Goal: Communication & Community: Participate in discussion

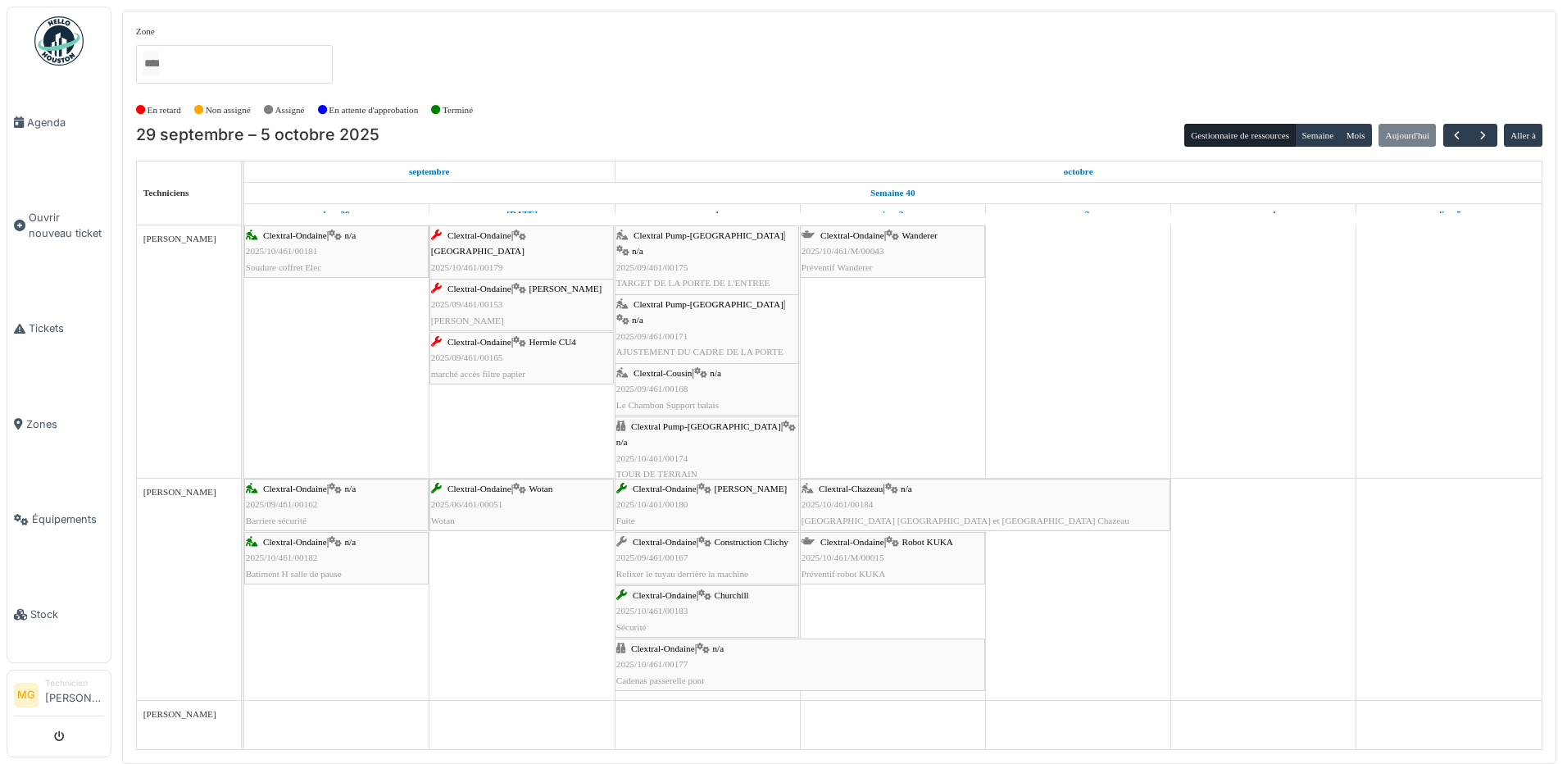
click at [685, 262] on span "2025/09/461/00175" at bounding box center [652, 267] width 72 height 10
click at [756, 315] on div "Clextral Pump-La Ricamarie | n/a 2025/09/461/00171 AJUSTEMENT DU CADRE DE LA PO…" at bounding box center [706, 336] width 181 height 79
click at [755, 449] on div "Clextral Pump-La Ricamarie | n/a 2025/10/461/00174 TOUR DE TERRAIN" at bounding box center [706, 450] width 181 height 63
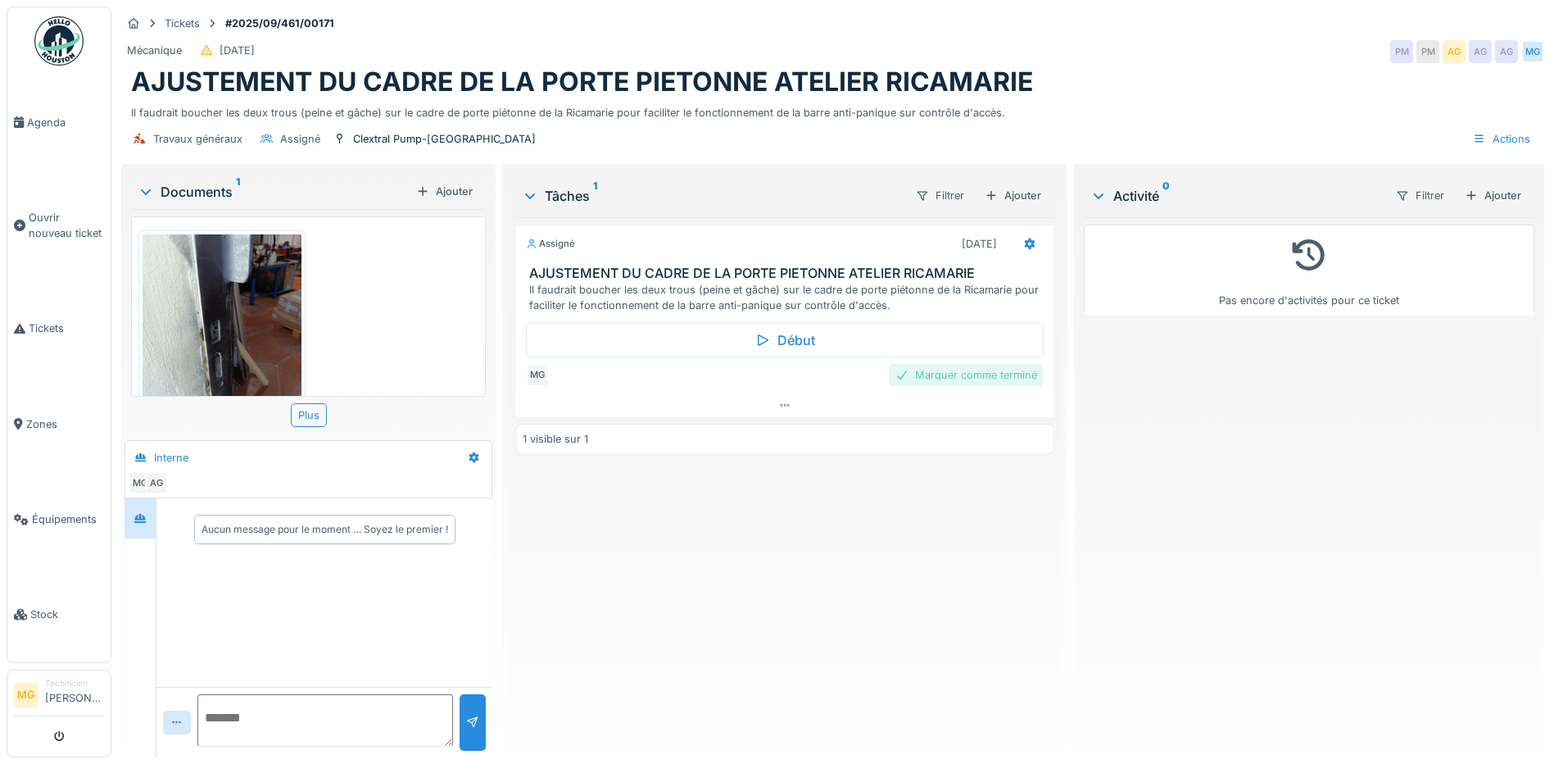
click at [951, 383] on div "Marquer comme terminé" at bounding box center [966, 375] width 155 height 22
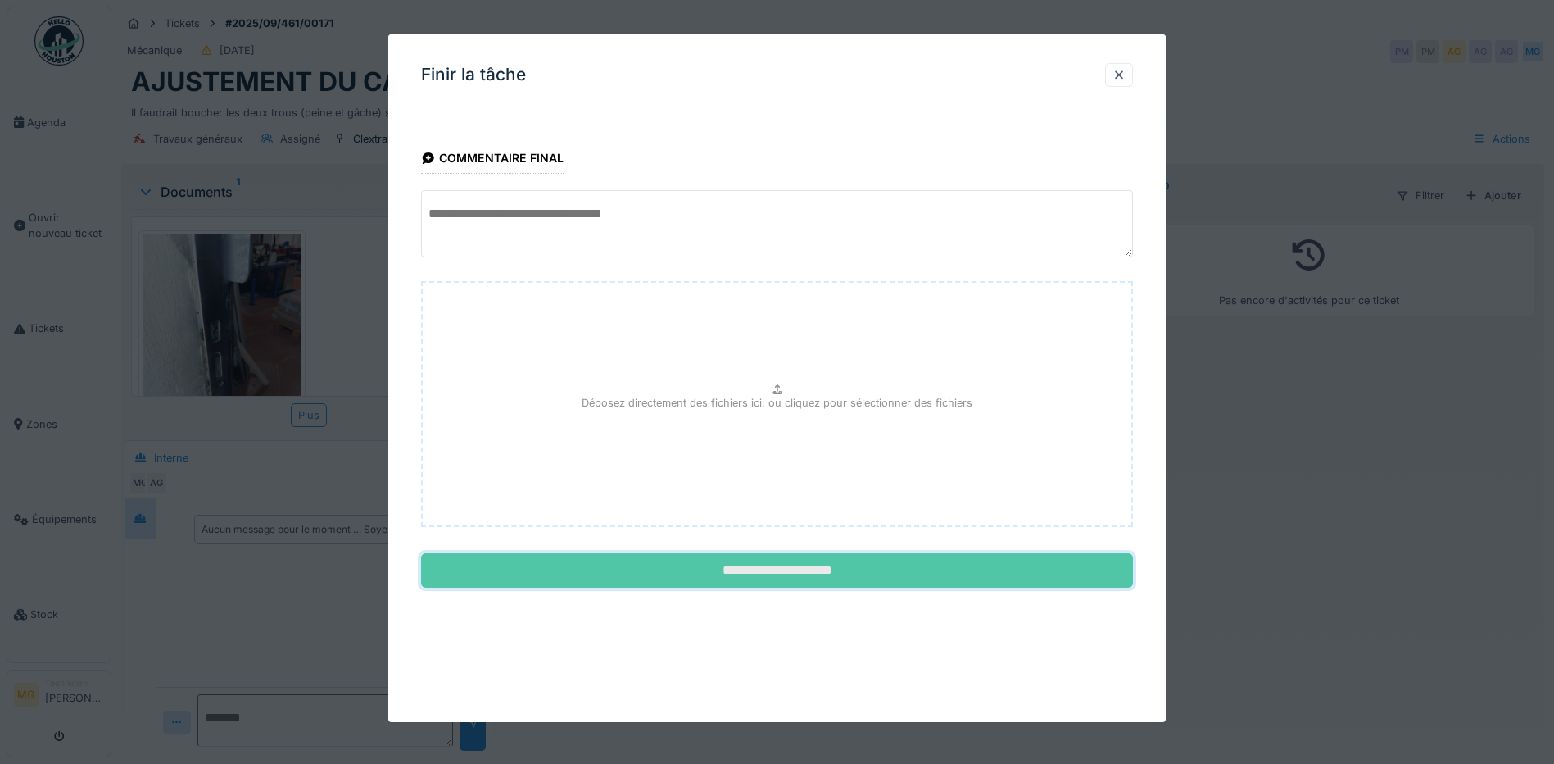
click at [863, 574] on input "**********" at bounding box center [777, 570] width 712 height 34
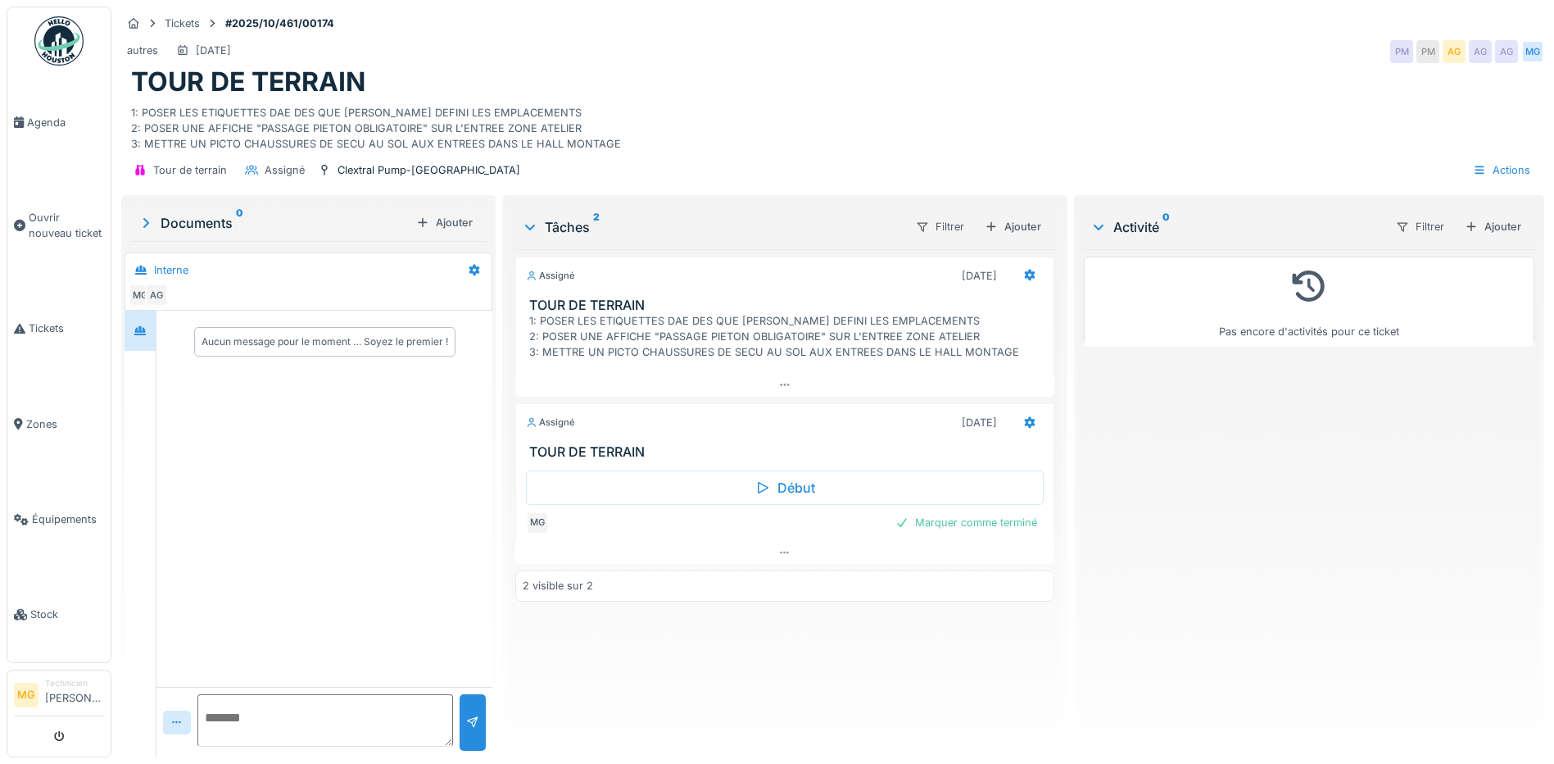
click at [721, 330] on div "1: POSER LES ETIQUETTES DAE DES QUE ADRIEN AURA DEFINI LES EMPLACEMENTS 2: POSE…" at bounding box center [788, 337] width 518 height 48
click at [778, 547] on icon at bounding box center [784, 552] width 13 height 11
click at [562, 228] on div "Tâches 2" at bounding box center [712, 227] width 380 height 20
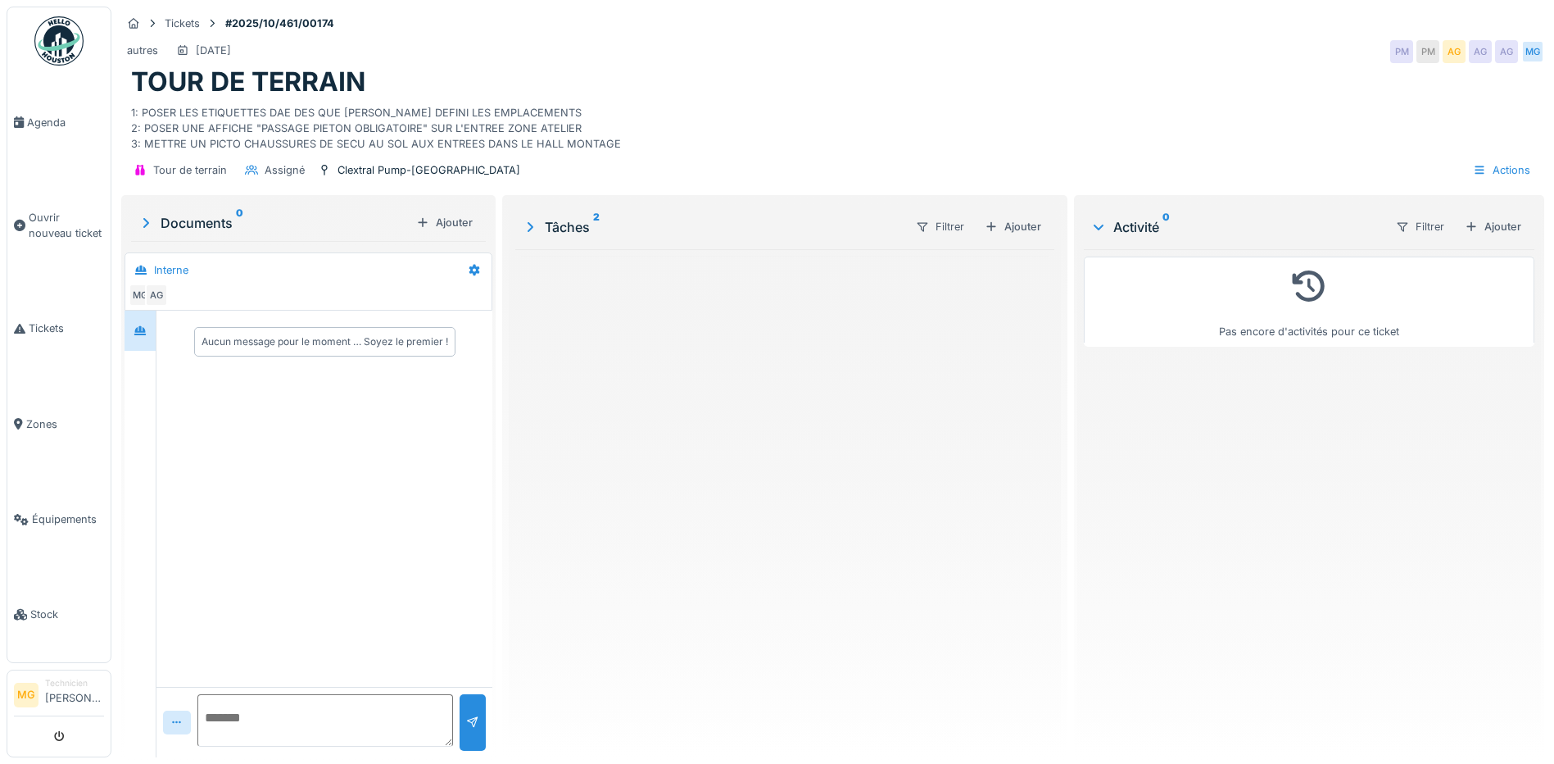
click at [562, 228] on div "Tâches 2" at bounding box center [712, 227] width 380 height 20
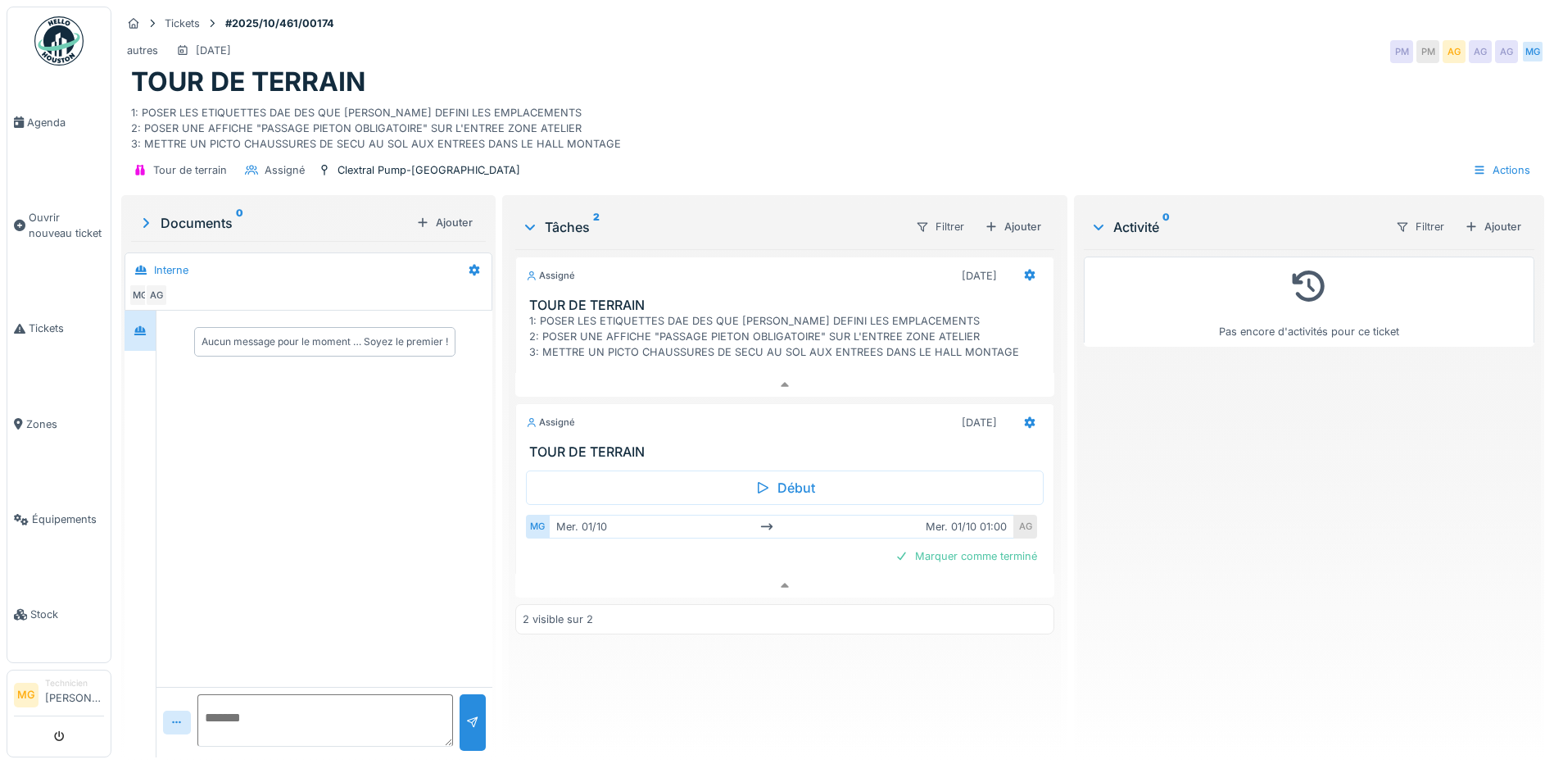
click at [570, 304] on h3 "TOUR DE TERRAIN" at bounding box center [788, 305] width 518 height 16
click at [574, 452] on h3 "TOUR DE TERRAIN" at bounding box center [788, 452] width 518 height 16
click at [783, 580] on icon at bounding box center [784, 585] width 13 height 11
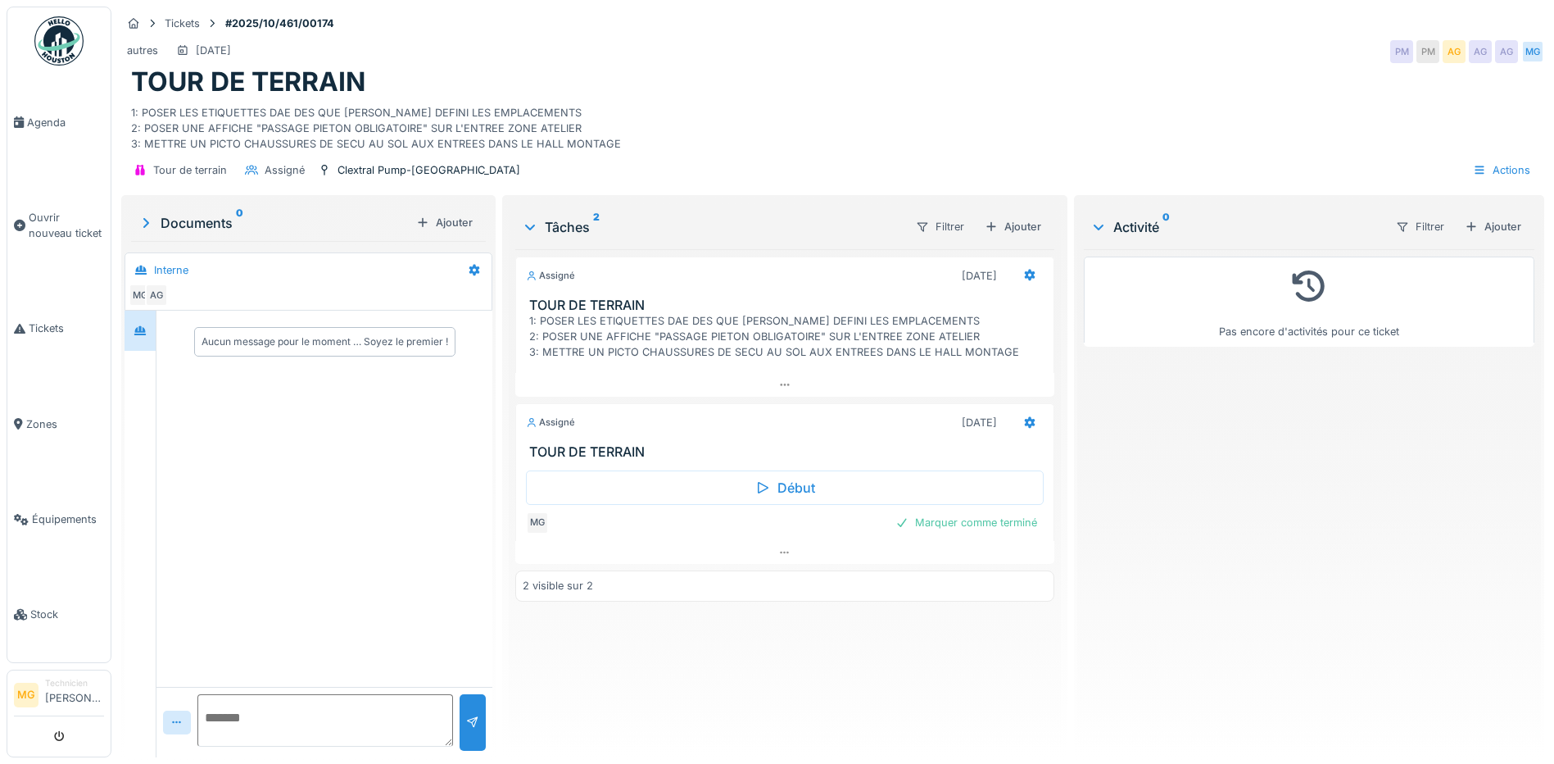
click at [315, 699] on textarea at bounding box center [325, 720] width 256 height 52
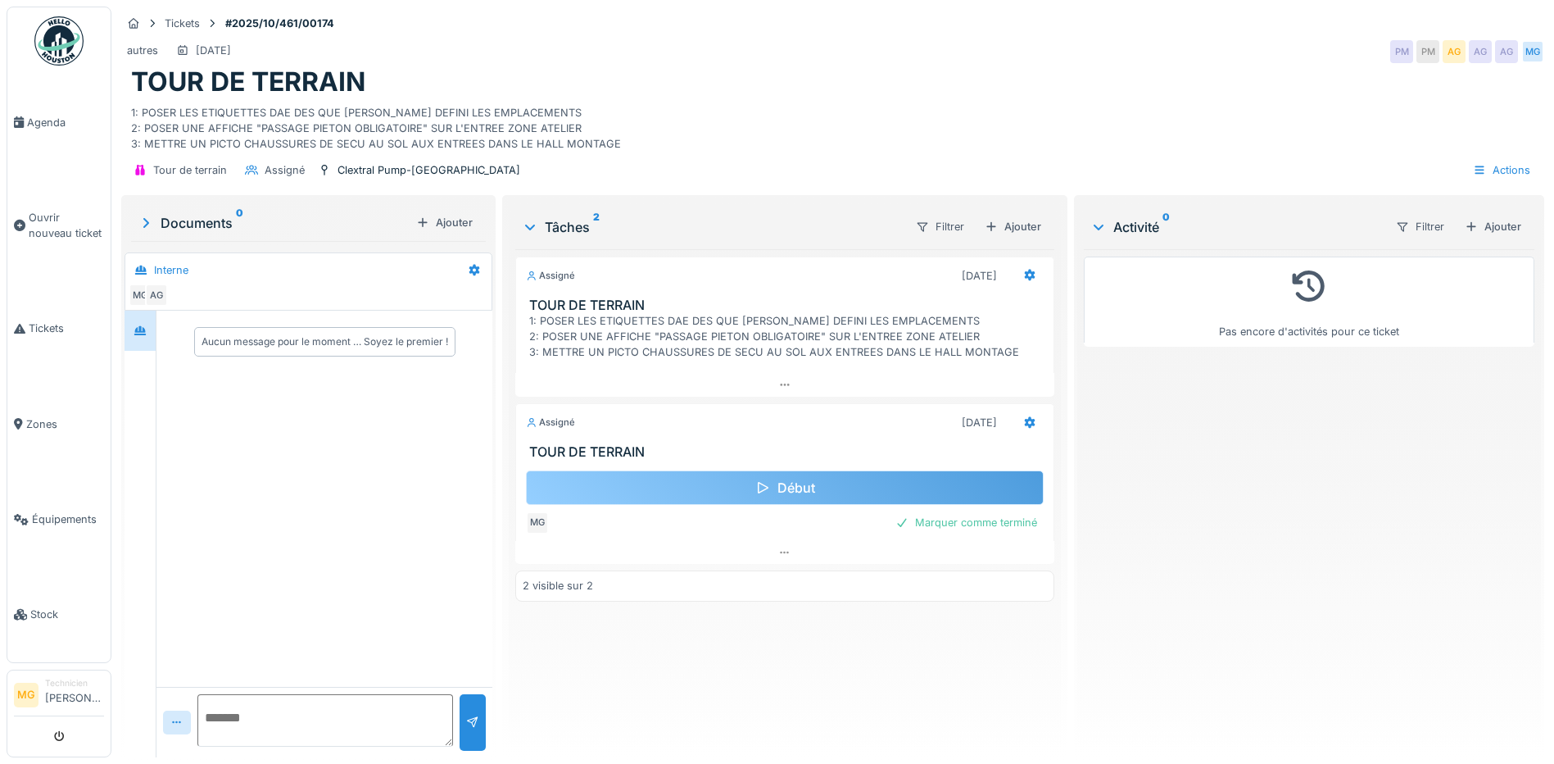
click at [743, 470] on div "Début" at bounding box center [785, 487] width 518 height 34
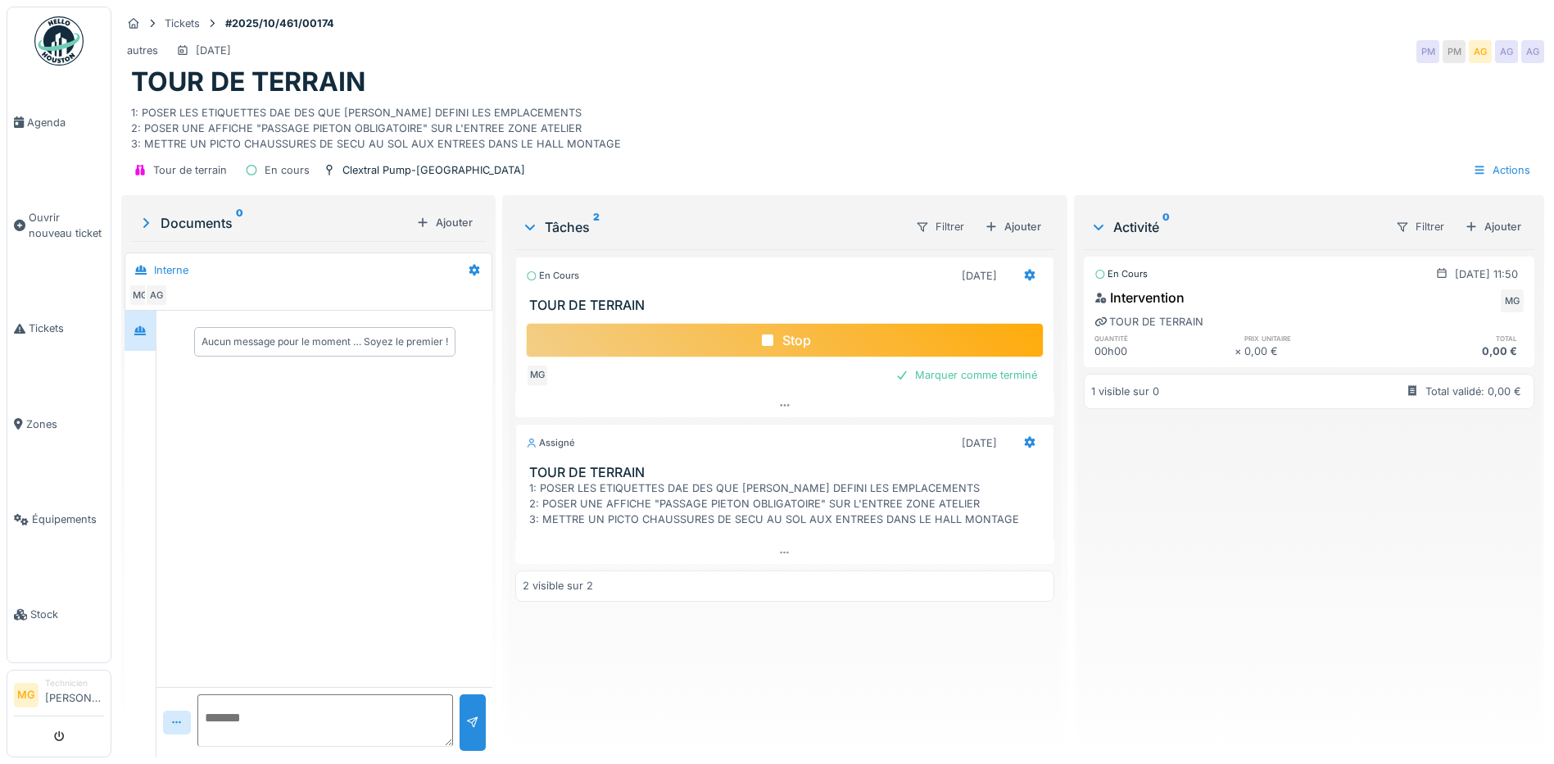
click at [698, 323] on div "Stop" at bounding box center [785, 340] width 518 height 34
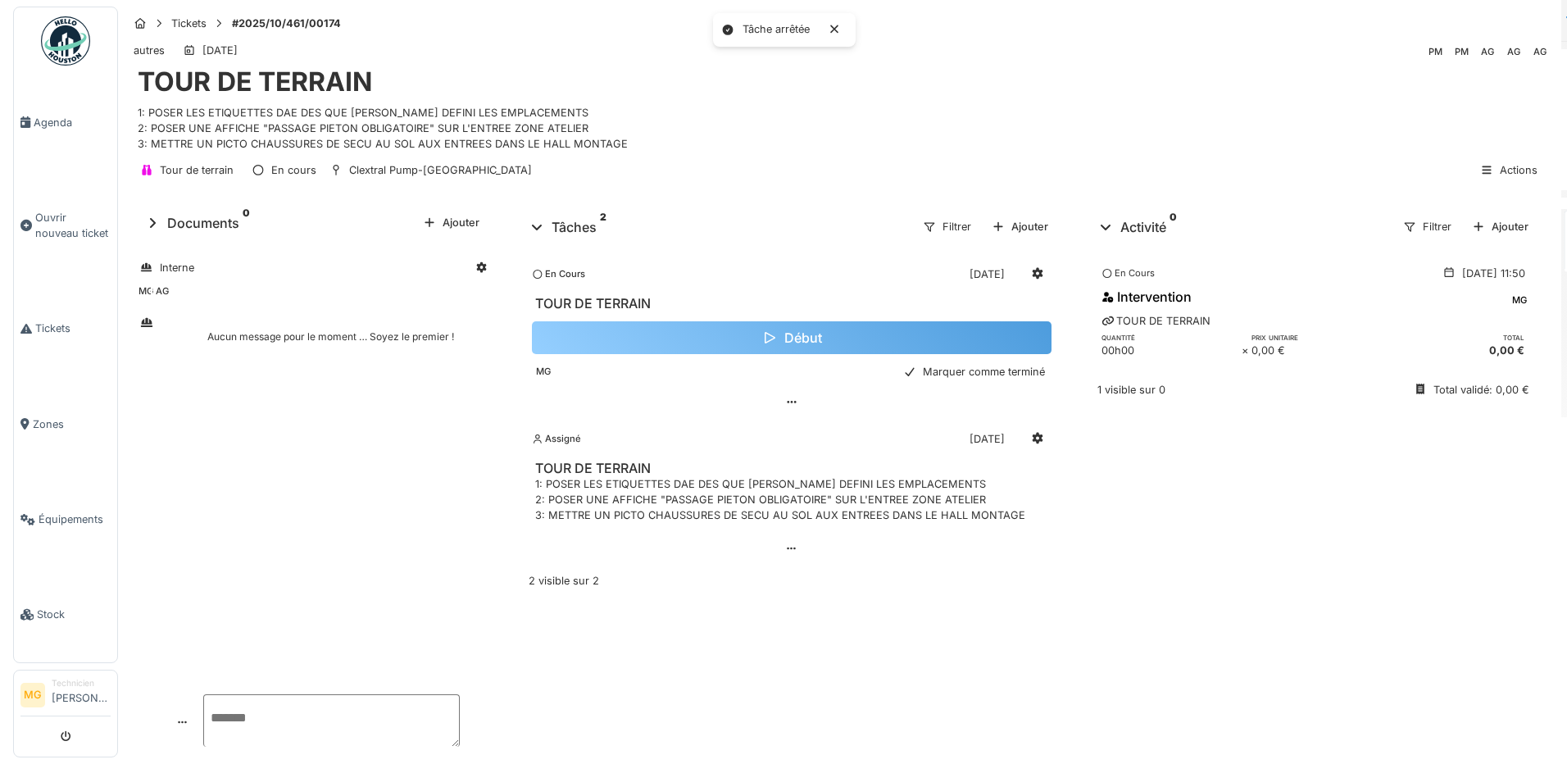
scroll to position [0, 0]
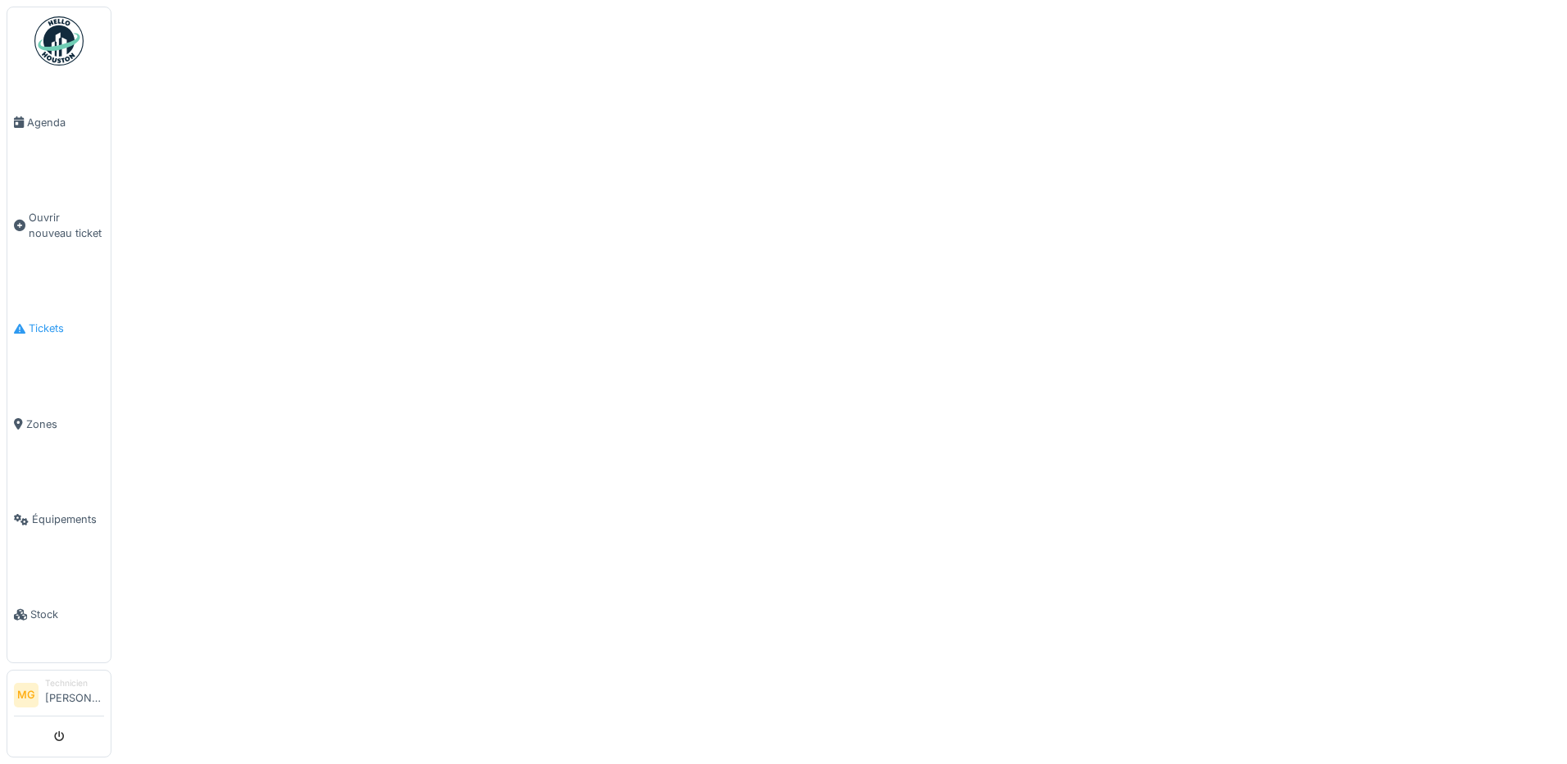
click at [58, 320] on span "Tickets" at bounding box center [66, 328] width 75 height 16
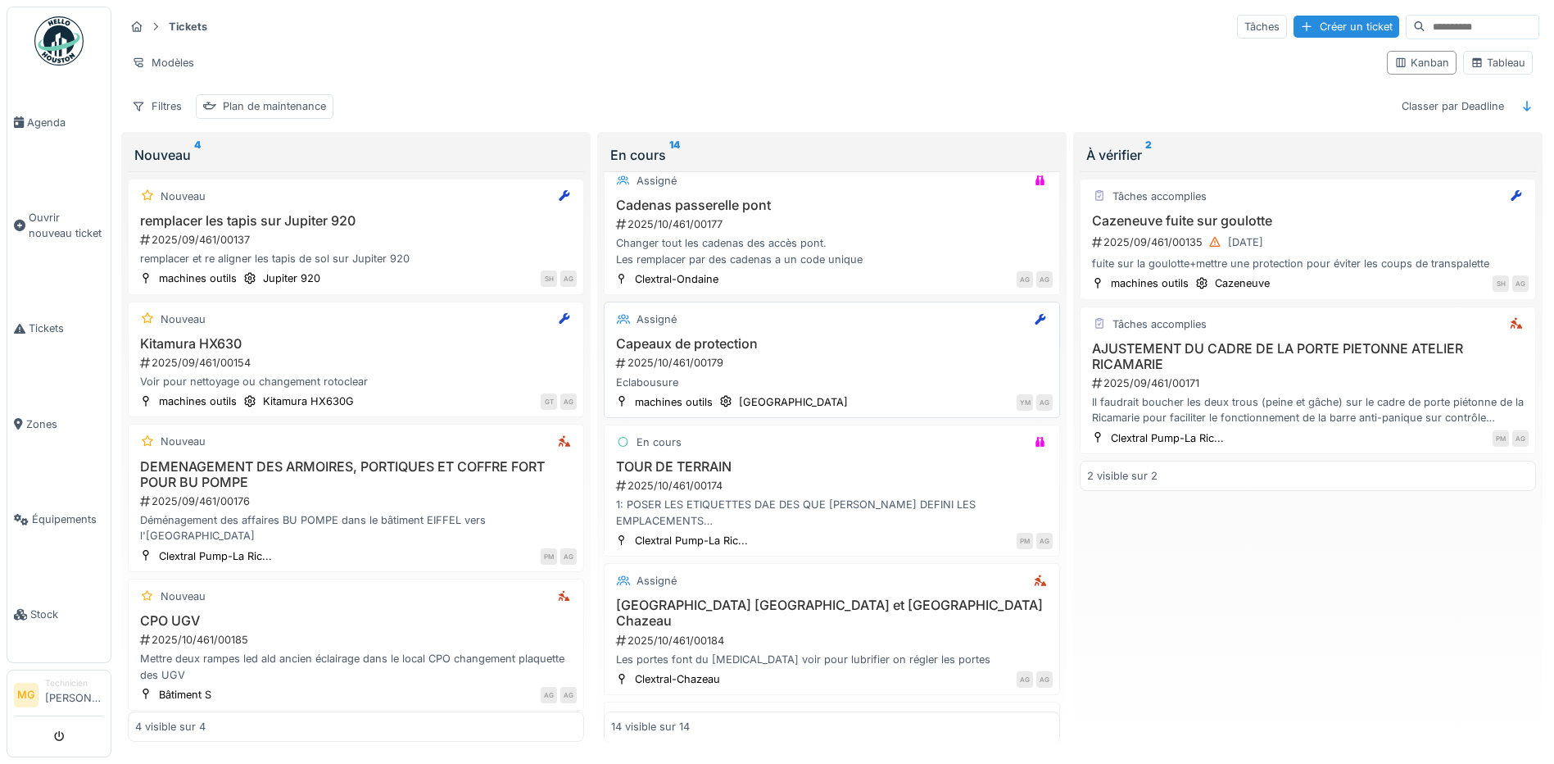
scroll to position [1221, 0]
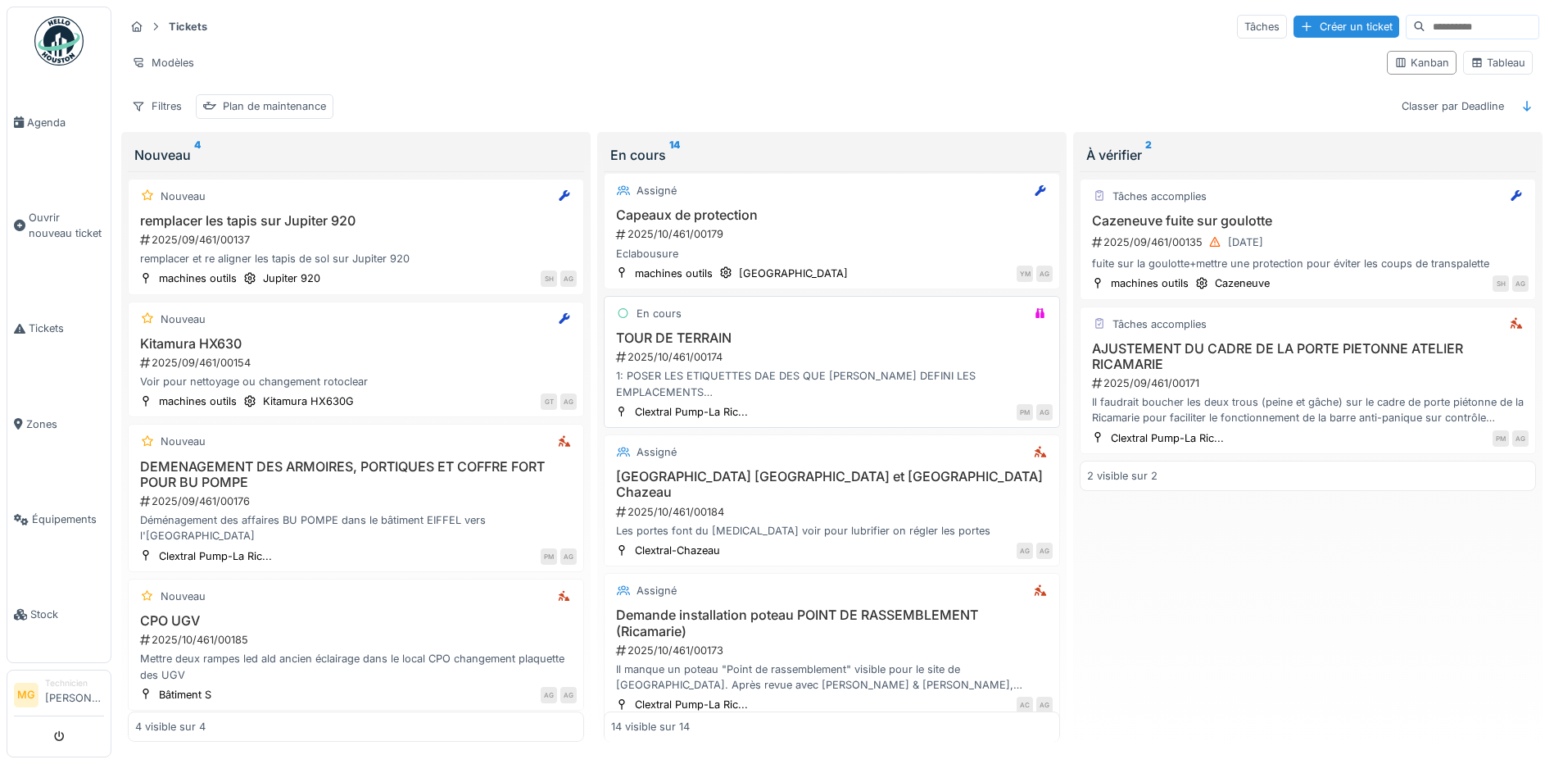
click at [801, 384] on div "1: POSER LES ETIQUETTES DAE DES QUE [PERSON_NAME] DEFINI LES EMPLACEMENTS 2: PO…" at bounding box center [832, 383] width 442 height 31
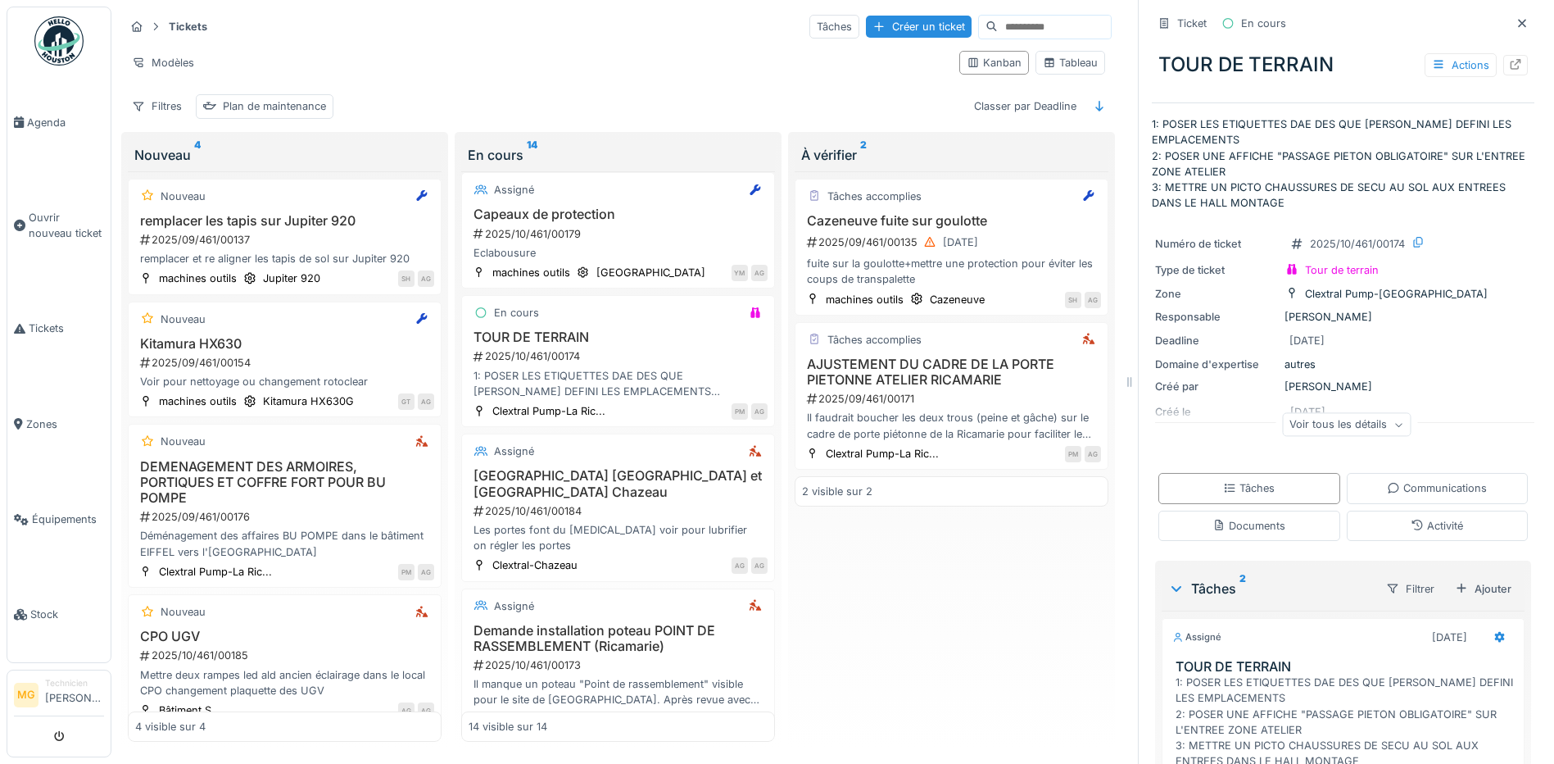
click at [1344, 435] on div "Voir tous les détails" at bounding box center [1346, 425] width 129 height 24
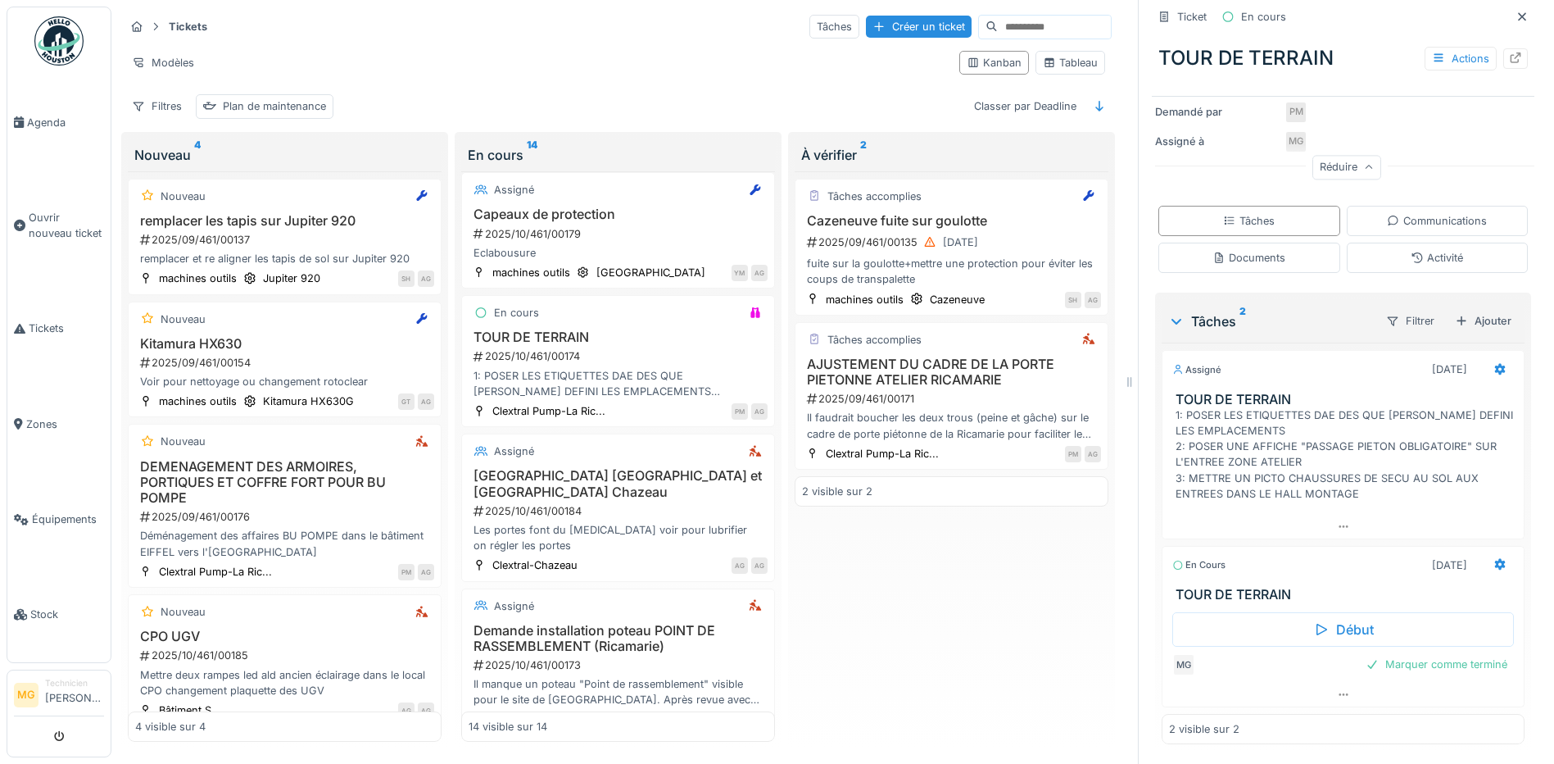
scroll to position [12, 0]
click at [1296, 477] on div "1: POSER LES ETIQUETTES DAE DES QUE [PERSON_NAME] DEFINI LES EMPLACEMENTS 2: PO…" at bounding box center [1347, 454] width 342 height 94
click at [1296, 478] on div "1: POSER LES ETIQUETTES DAE DES QUE [PERSON_NAME] DEFINI LES EMPLACEMENTS 2: PO…" at bounding box center [1347, 454] width 342 height 94
click at [1337, 521] on icon at bounding box center [1343, 526] width 13 height 11
click at [1406, 213] on div "Communications" at bounding box center [1437, 221] width 100 height 16
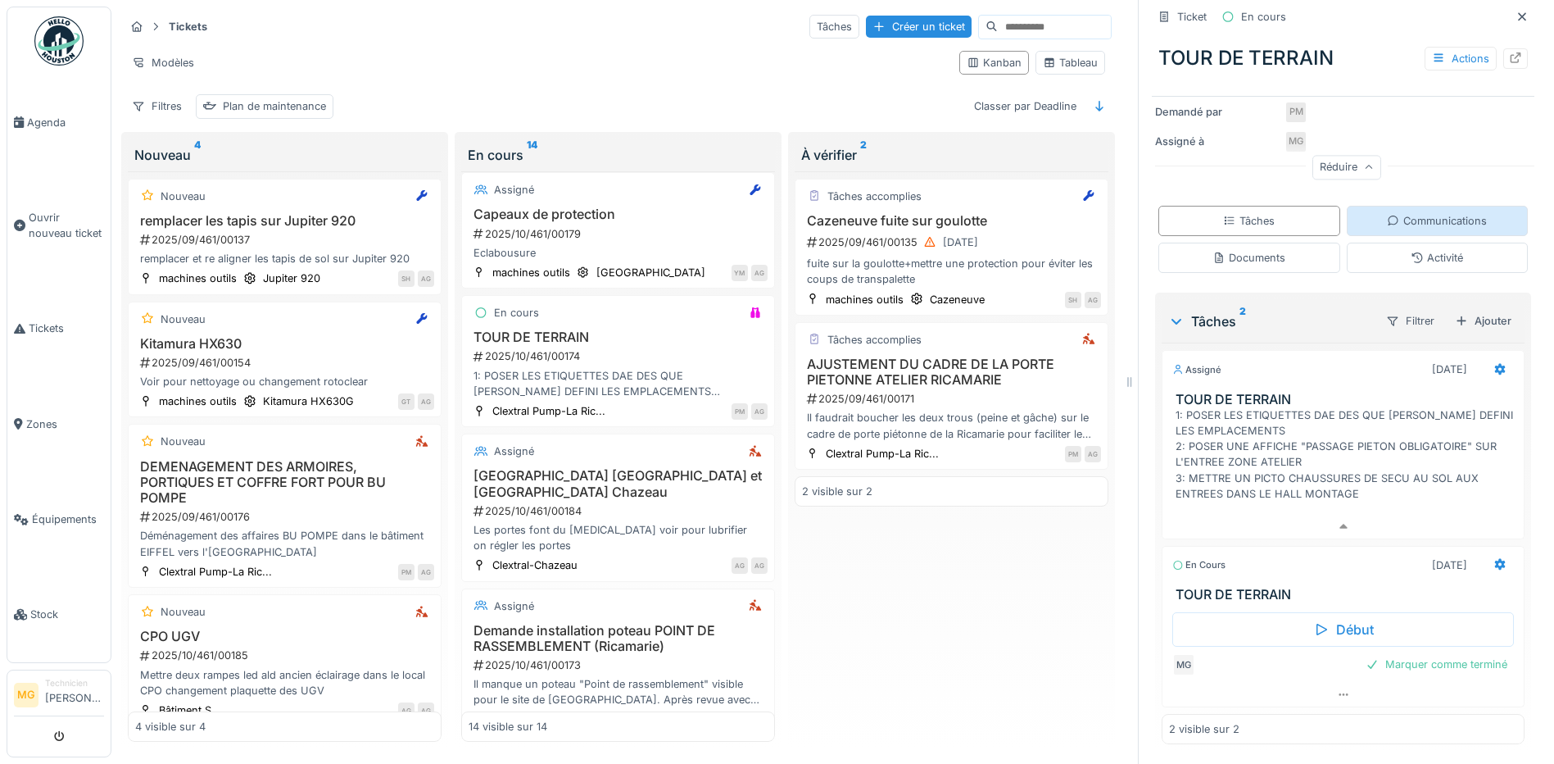
scroll to position [266, 0]
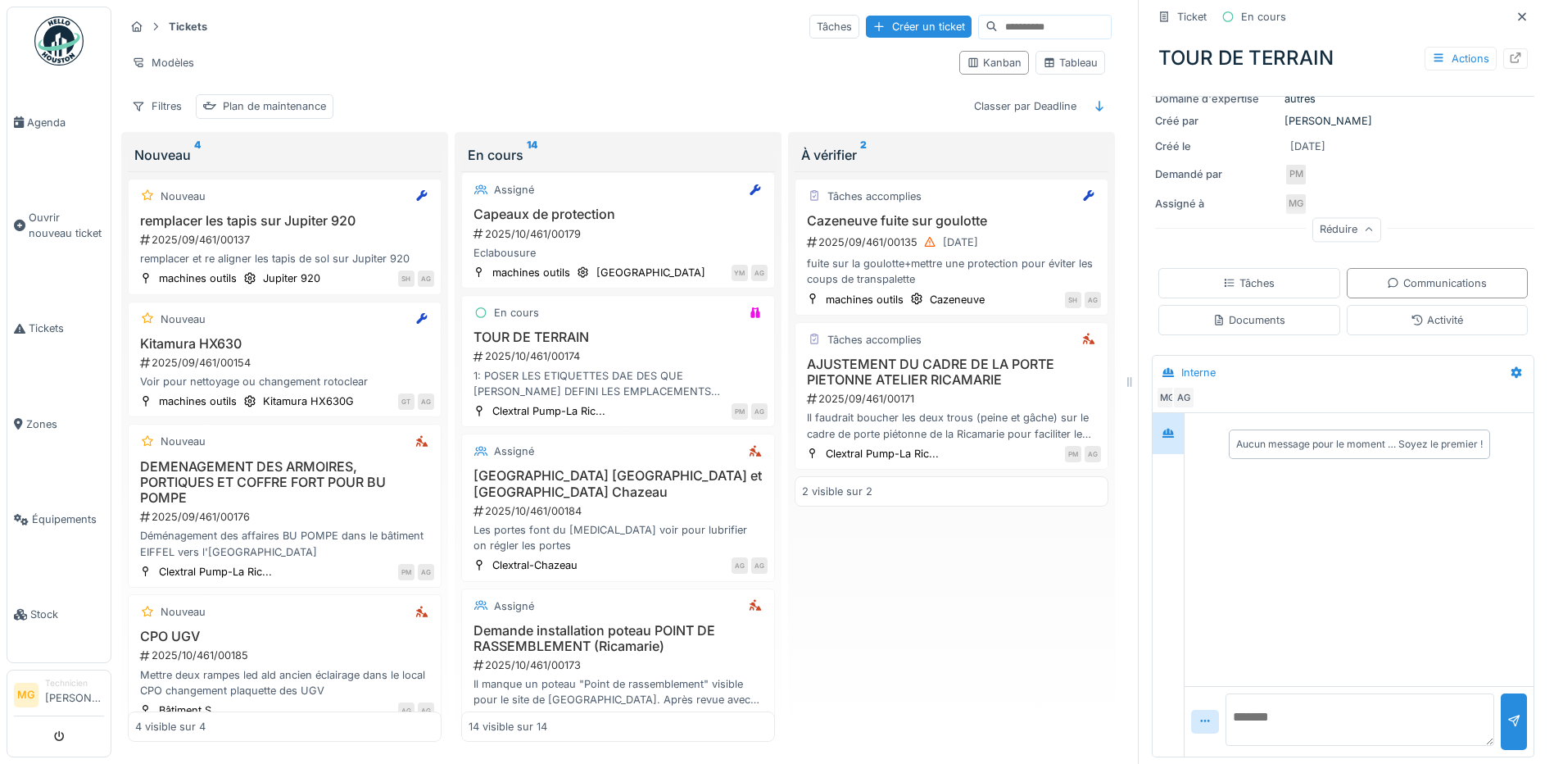
click at [1277, 437] on div "Aucun message pour le moment … Soyez le premier !" at bounding box center [1360, 444] width 247 height 15
click at [1289, 437] on div "Aucun message pour le moment … Soyez le premier !" at bounding box center [1360, 444] width 247 height 15
click at [1259, 719] on textarea at bounding box center [1360, 719] width 269 height 52
type textarea "**********"
click at [1501, 718] on div at bounding box center [1514, 721] width 26 height 57
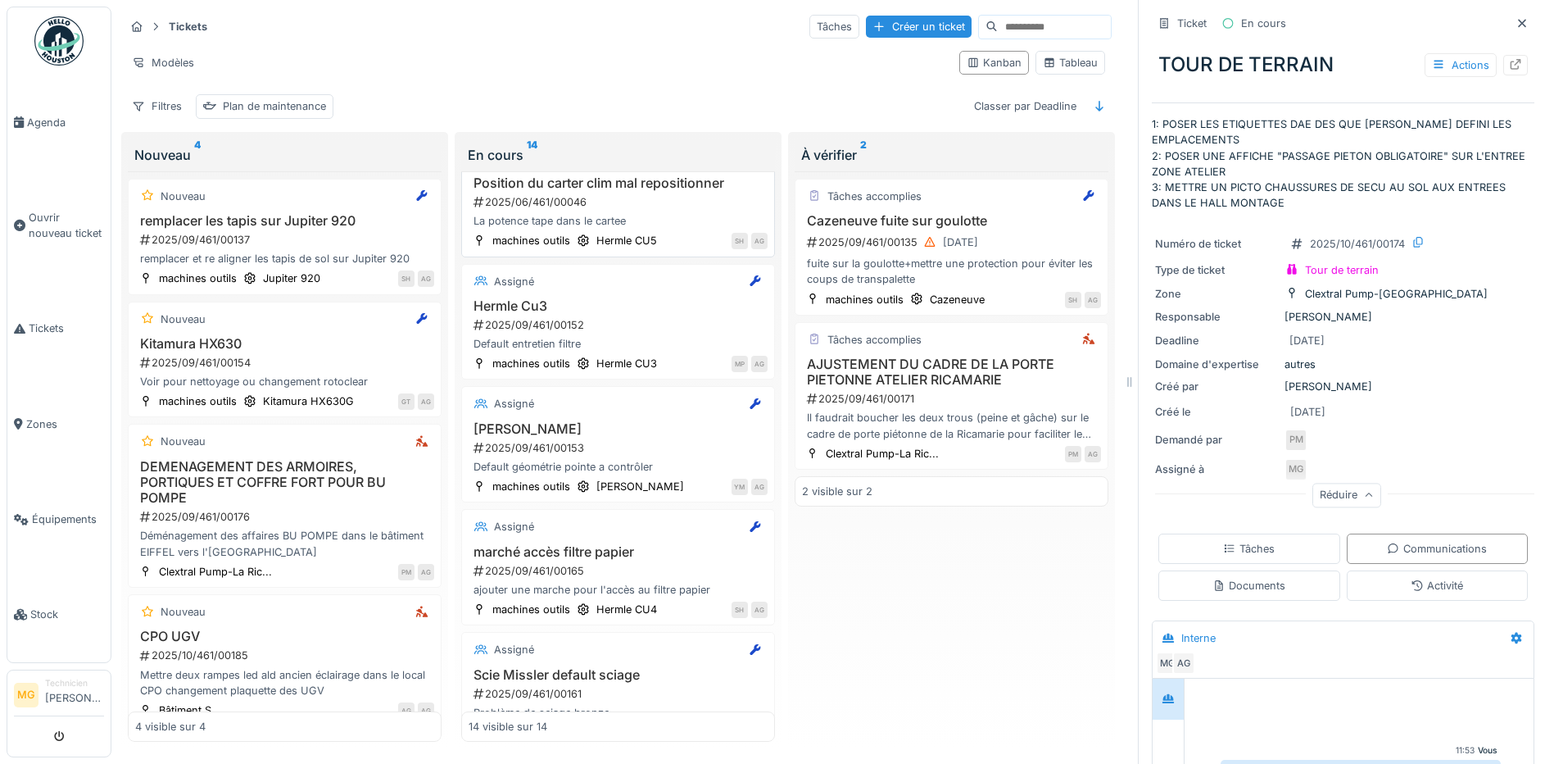
scroll to position [0, 0]
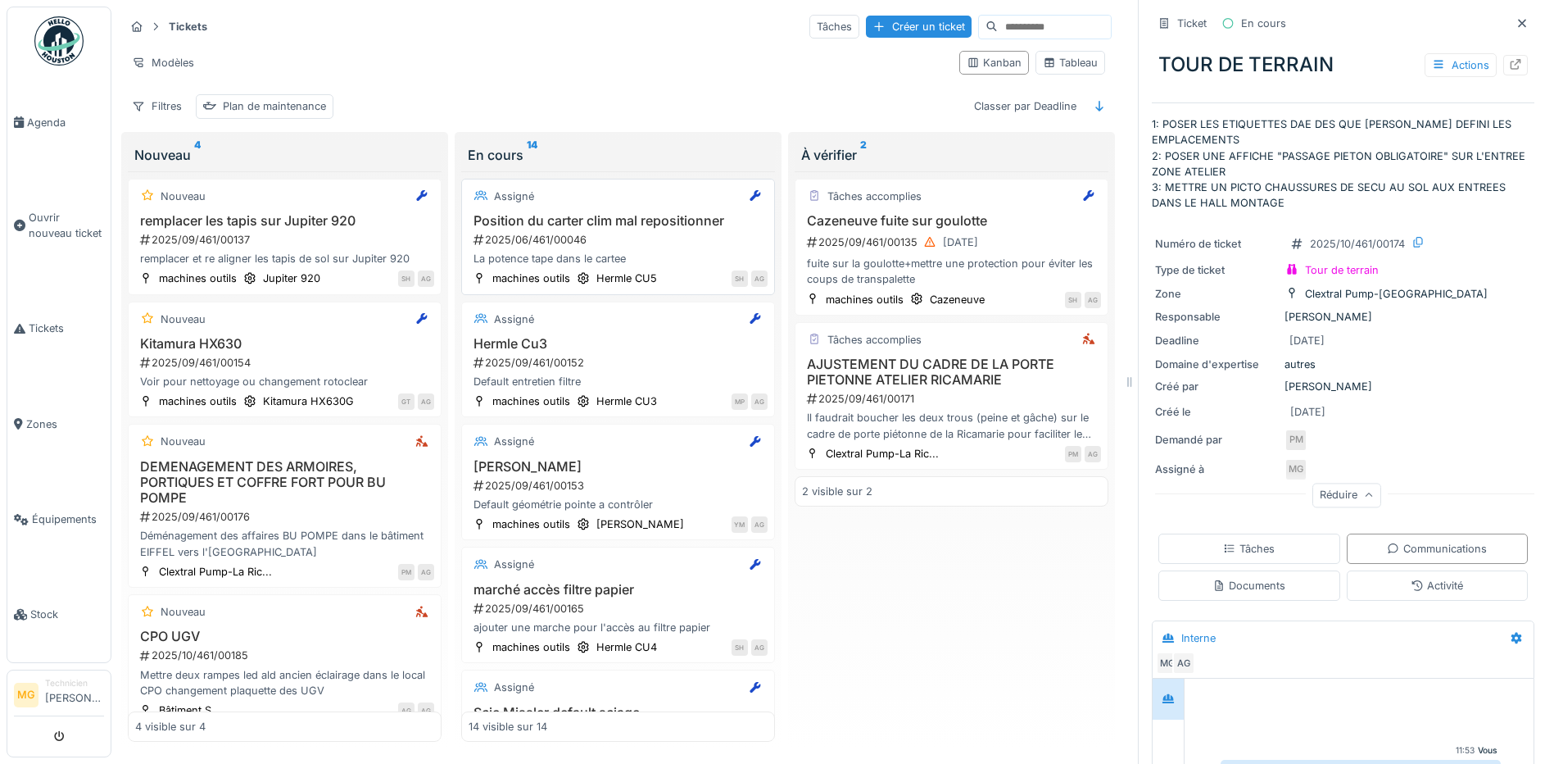
click at [639, 259] on div "La potence tape dans le cartee" at bounding box center [618, 259] width 299 height 16
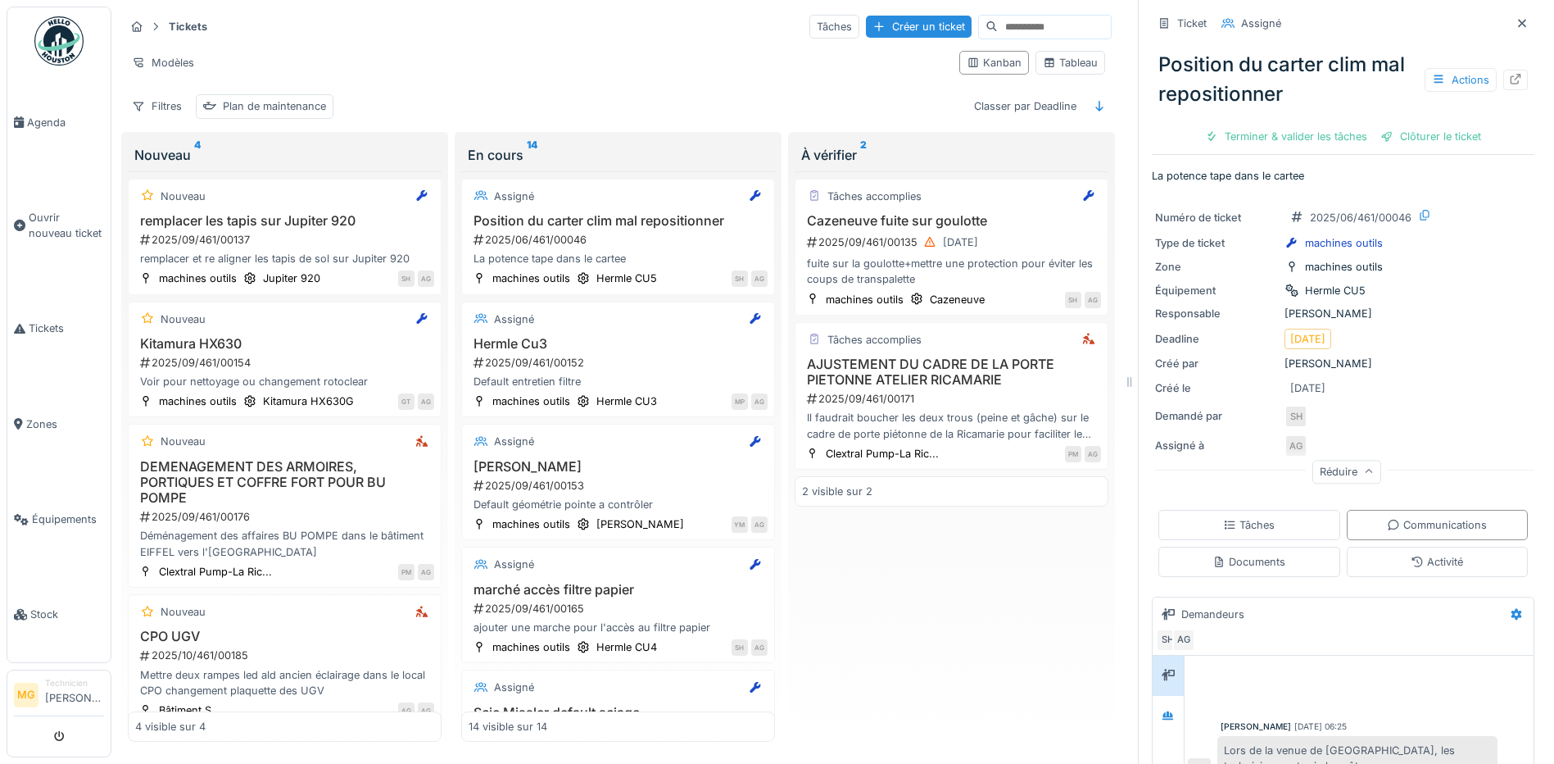
scroll to position [242, 0]
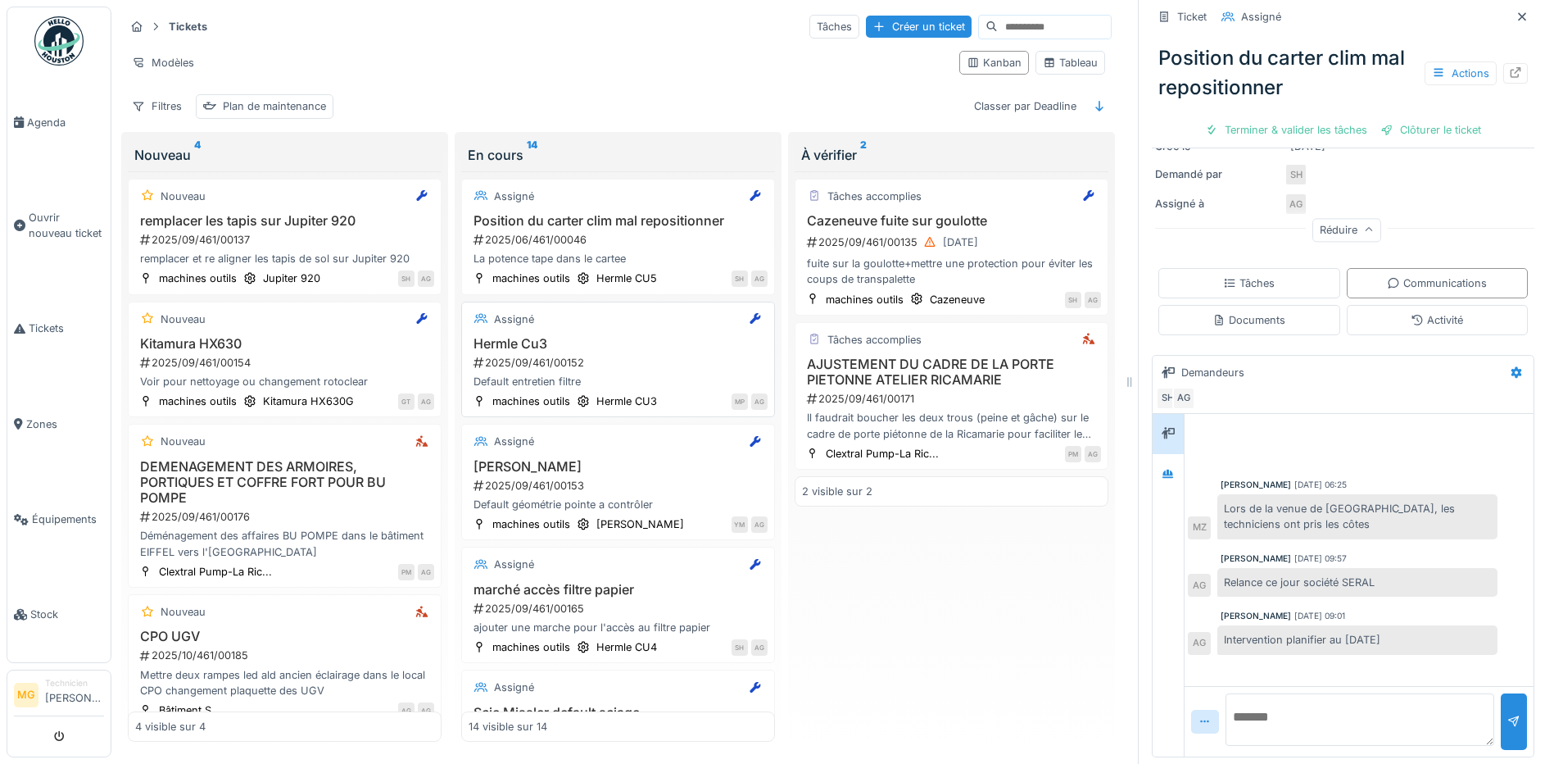
click at [571, 378] on div "Default entretien filtre" at bounding box center [618, 382] width 299 height 16
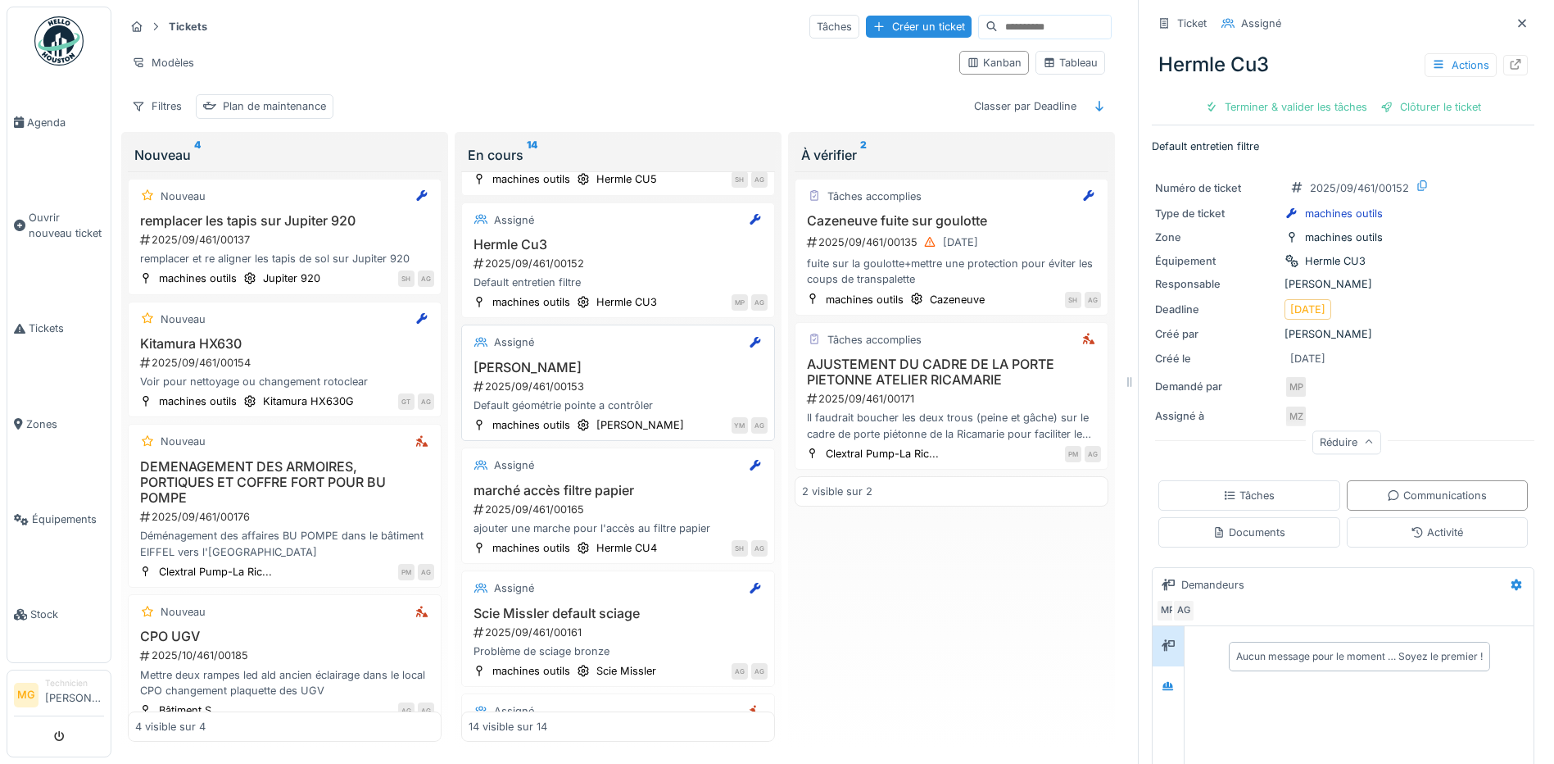
scroll to position [137, 0]
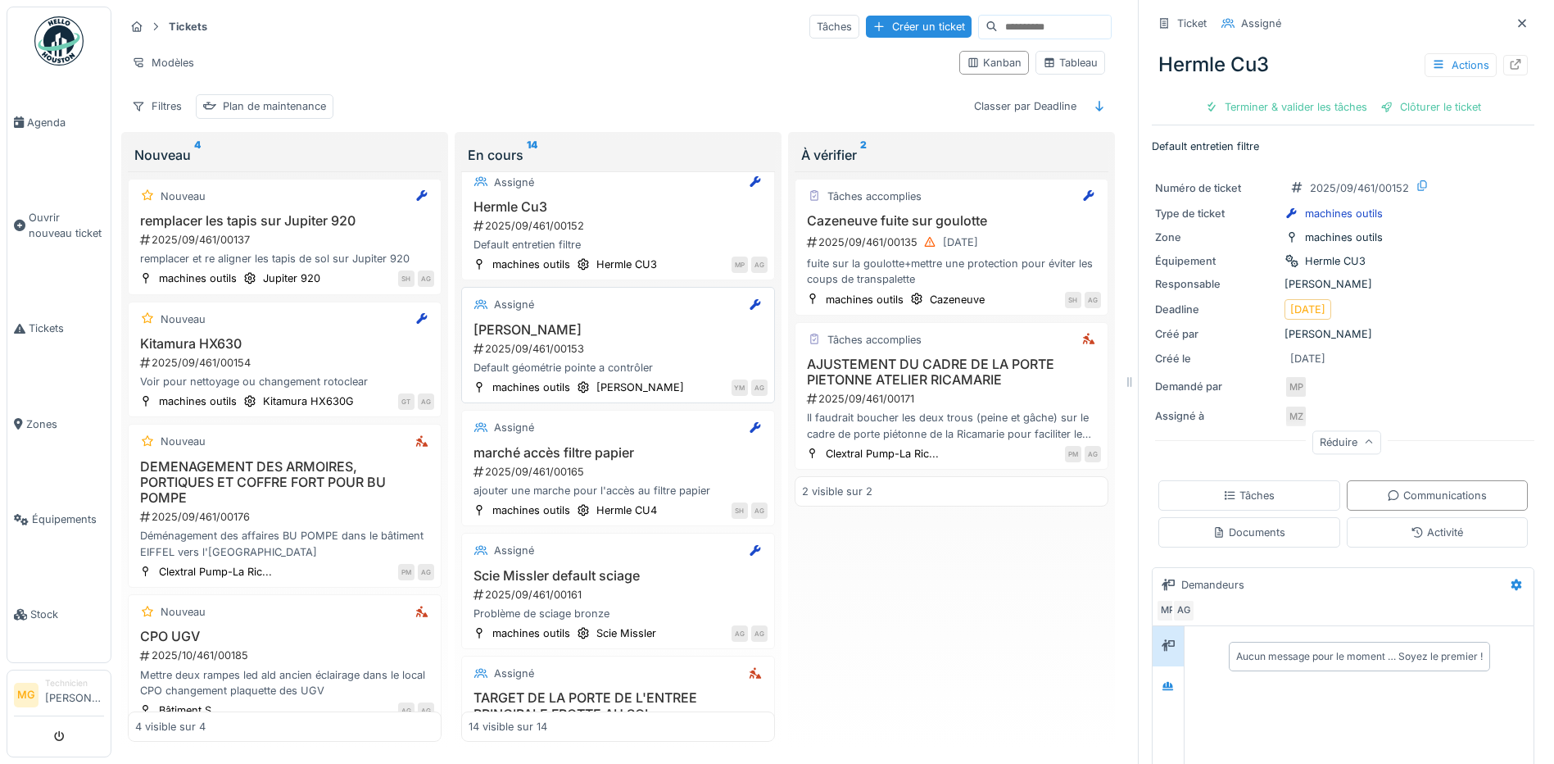
click at [541, 347] on div "2025/09/461/00153" at bounding box center [620, 349] width 296 height 16
click at [1282, 660] on div "Aucun message pour le moment … Soyez le premier !" at bounding box center [1360, 656] width 247 height 15
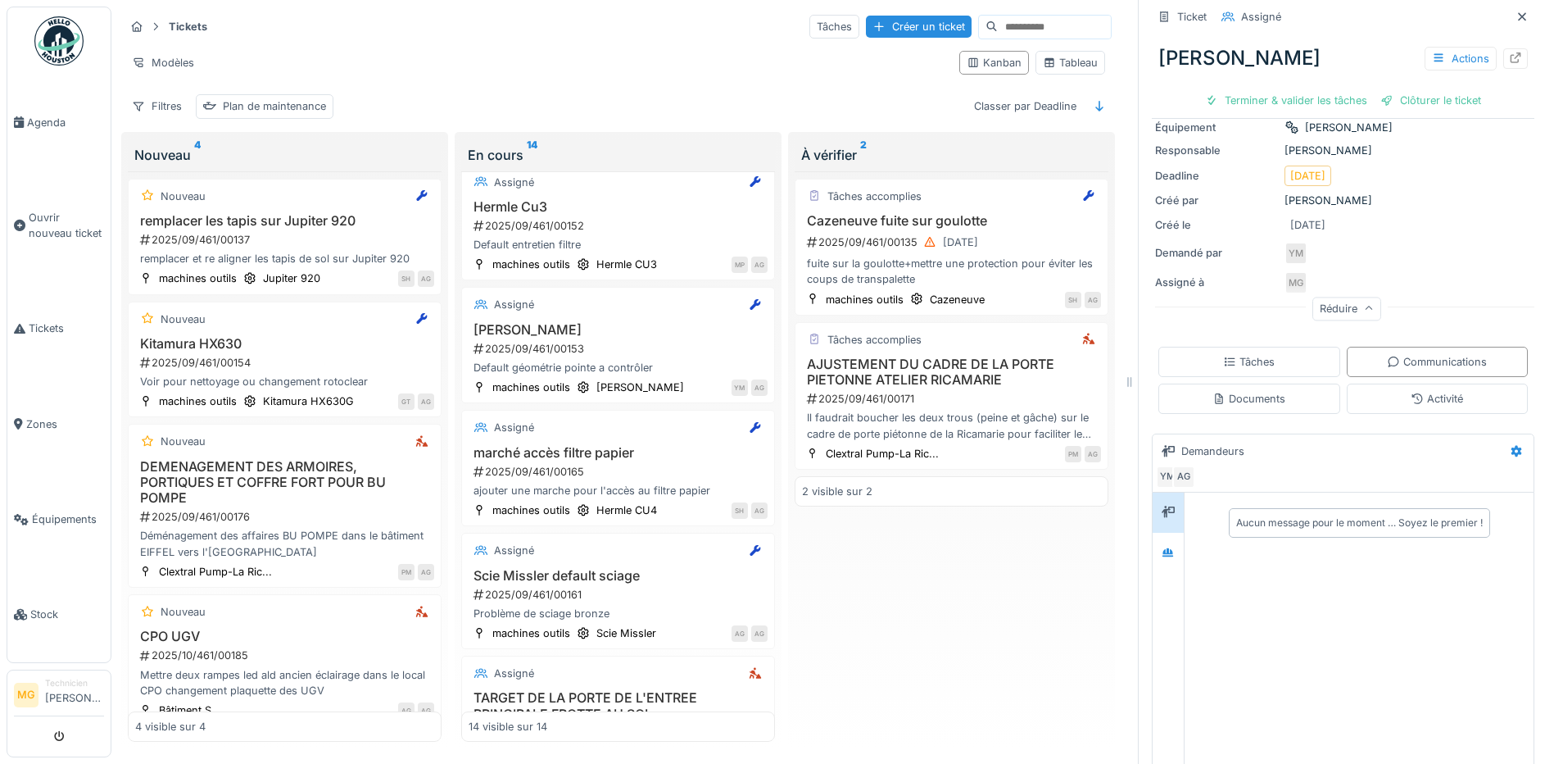
scroll to position [212, 0]
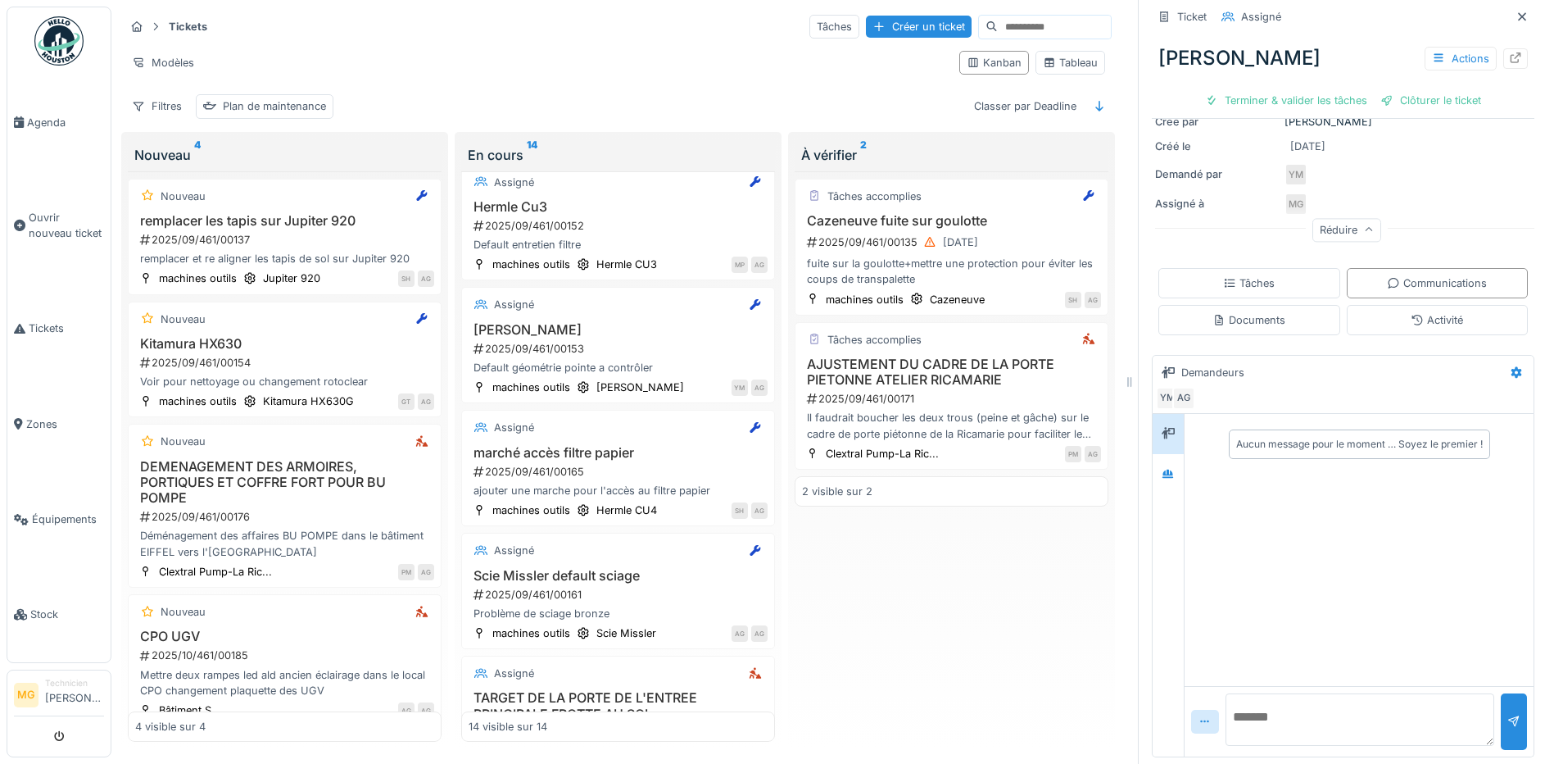
click at [1287, 725] on textarea at bounding box center [1360, 719] width 269 height 52
type textarea "**********"
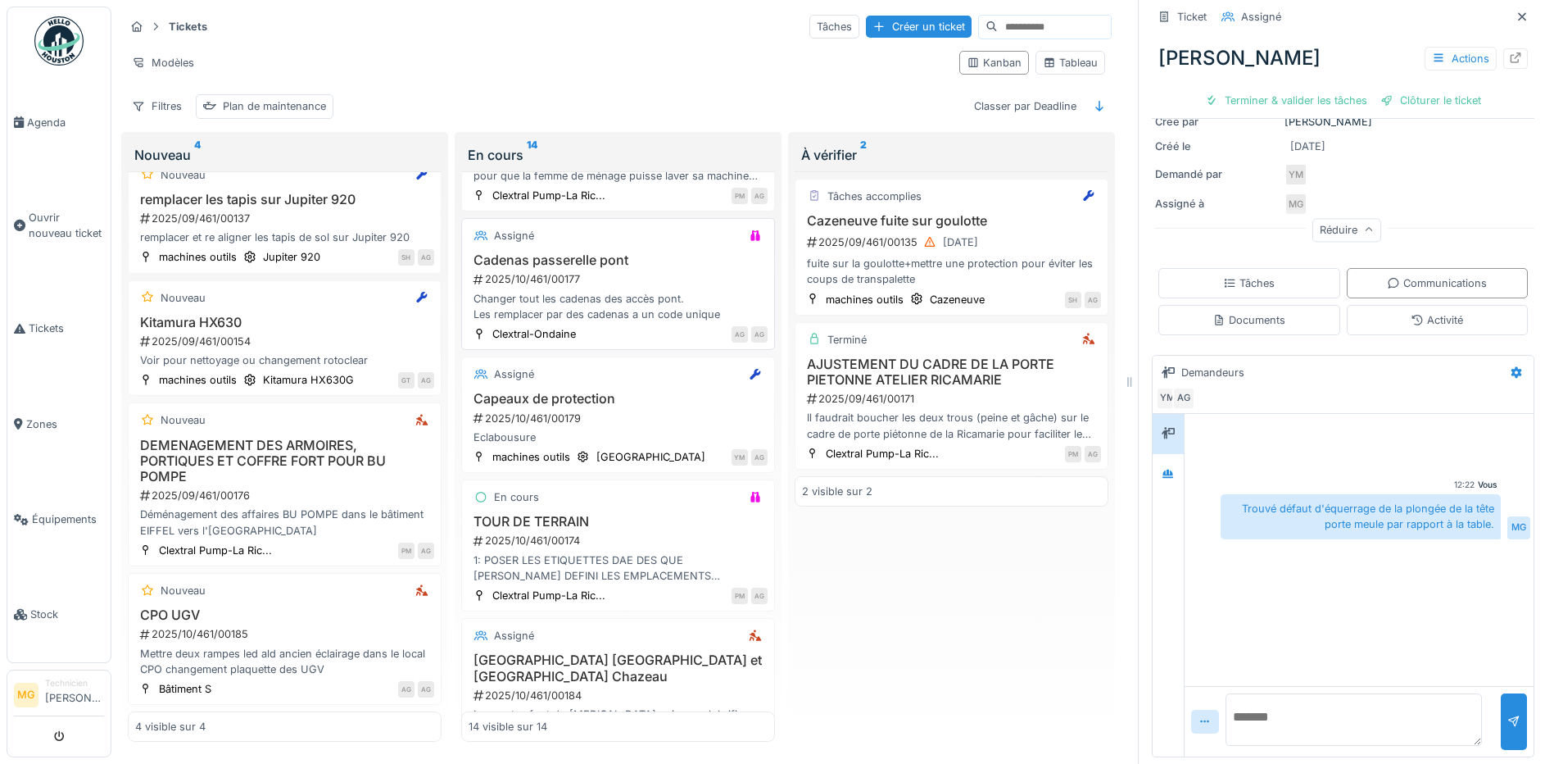
scroll to position [1092, 0]
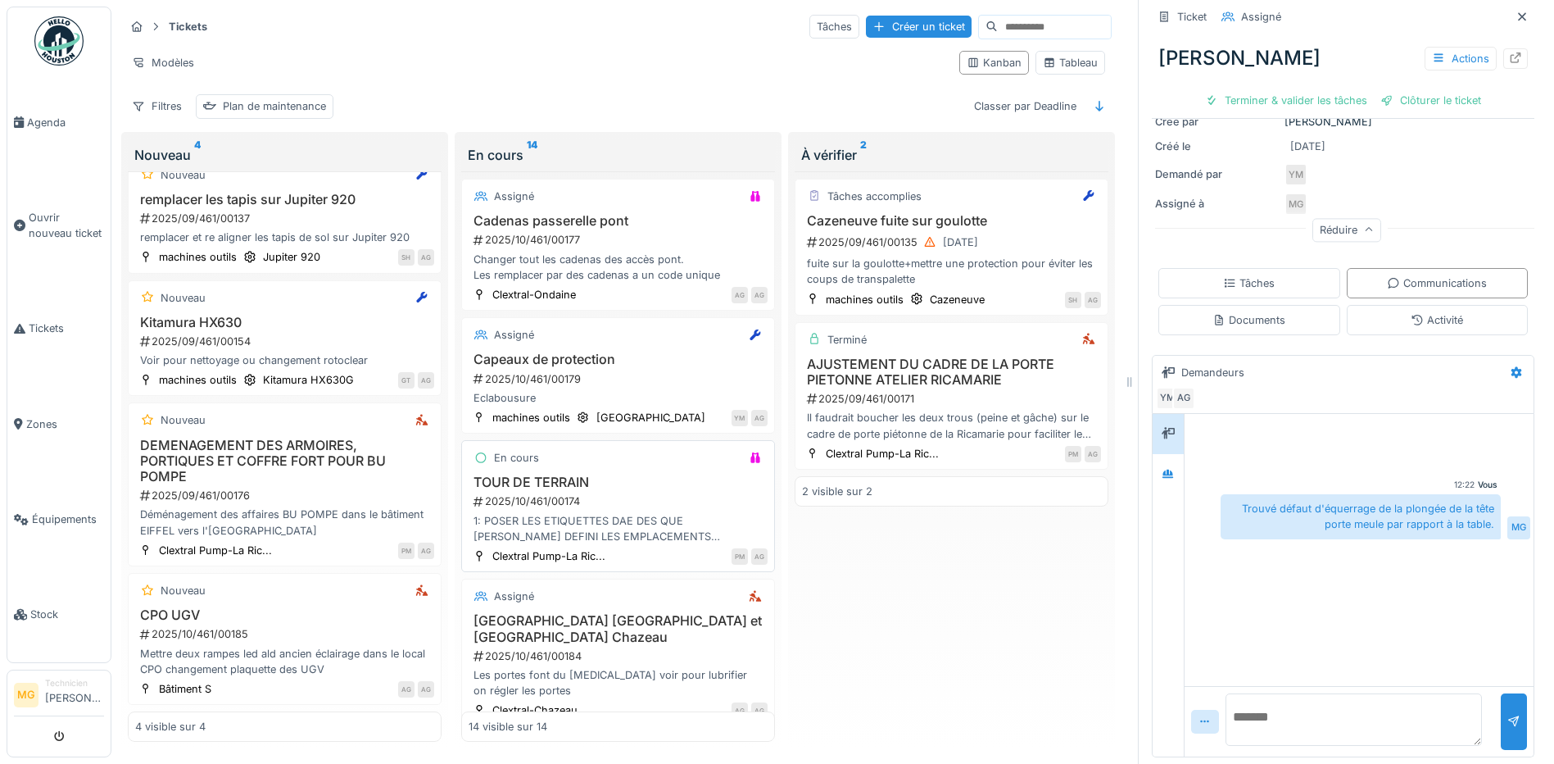
click at [608, 515] on div "1: POSER LES ETIQUETTES DAE DES QUE [PERSON_NAME] DEFINI LES EMPLACEMENTS 2: PO…" at bounding box center [618, 528] width 299 height 31
